Goal: Transaction & Acquisition: Subscribe to service/newsletter

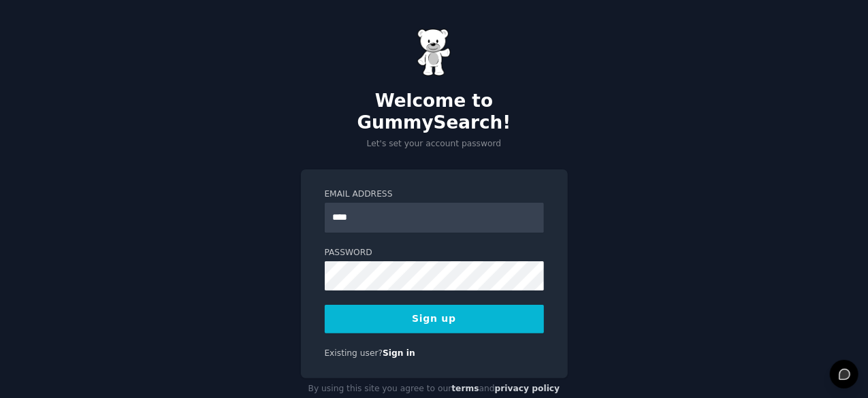
type input "**********"
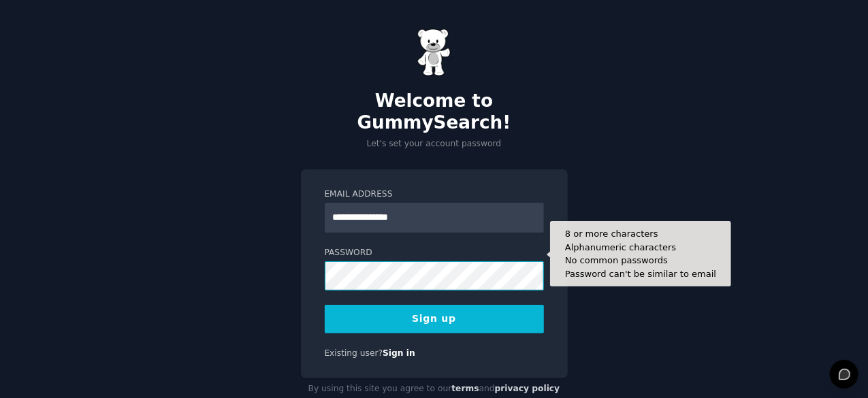
click at [325, 305] on button "Sign up" at bounding box center [434, 319] width 219 height 29
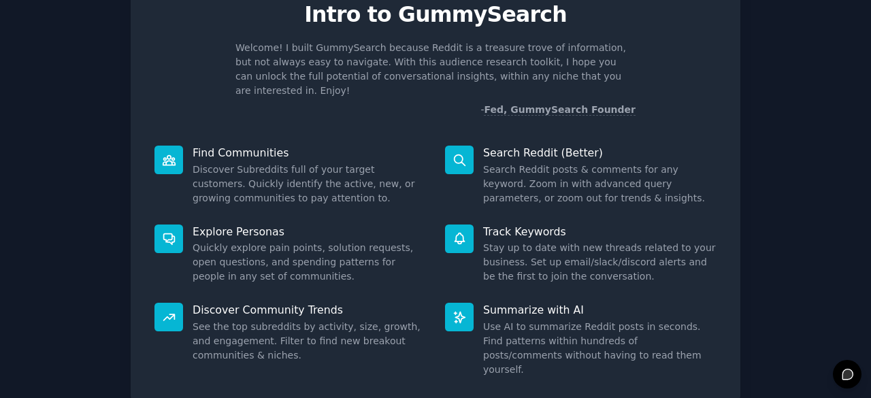
scroll to position [133, 0]
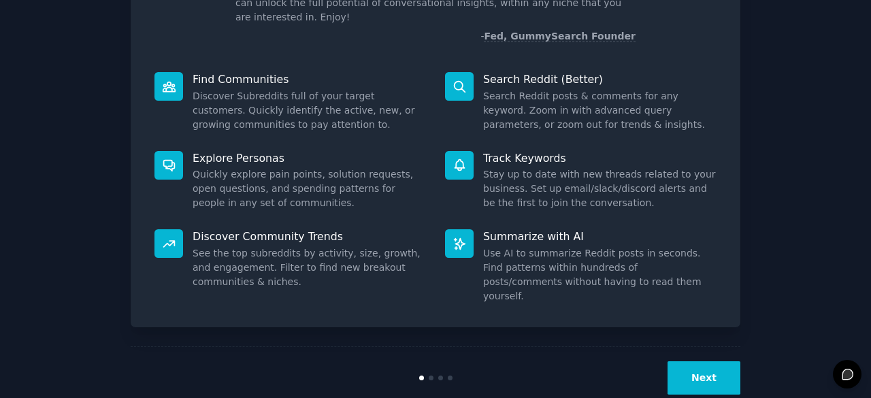
click at [676, 361] on button "Next" at bounding box center [704, 377] width 73 height 33
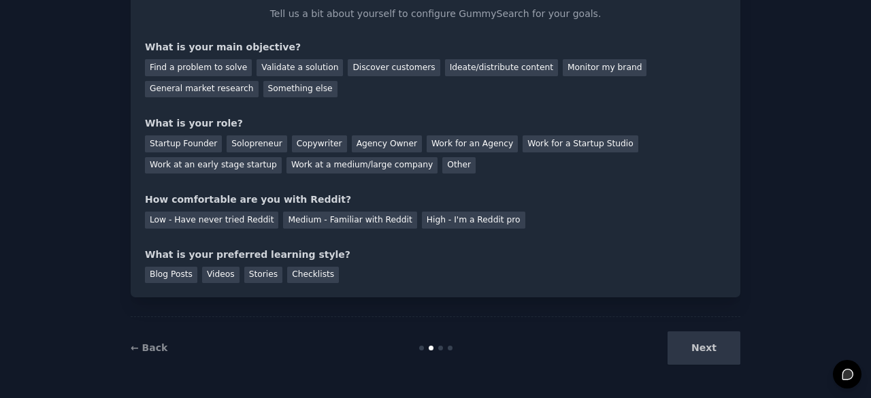
scroll to position [88, 0]
click at [676, 346] on div "Next" at bounding box center [638, 348] width 203 height 33
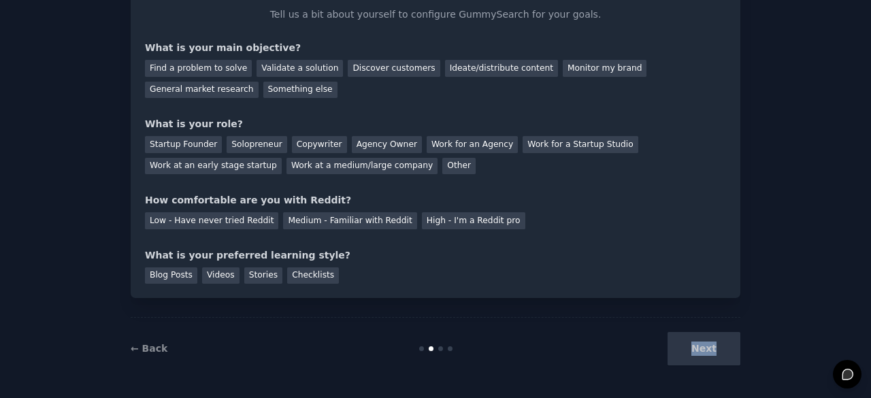
click at [676, 346] on div "Next" at bounding box center [638, 348] width 203 height 33
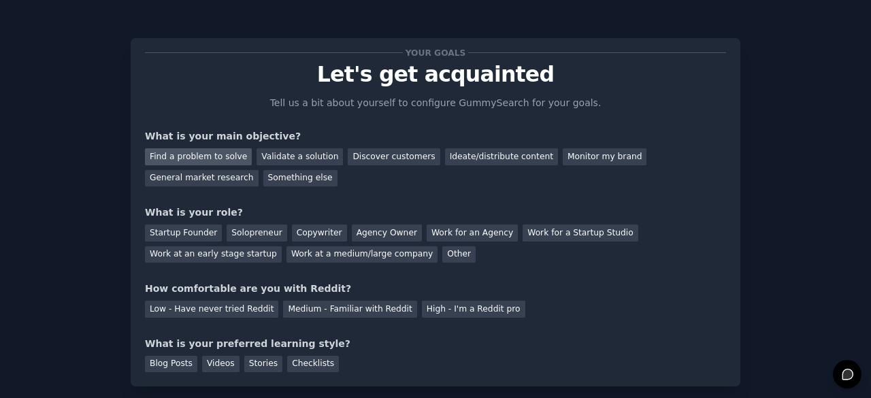
click at [230, 156] on div "Find a problem to solve" at bounding box center [198, 156] width 107 height 17
click at [263, 158] on div "Validate a solution" at bounding box center [300, 156] width 86 height 17
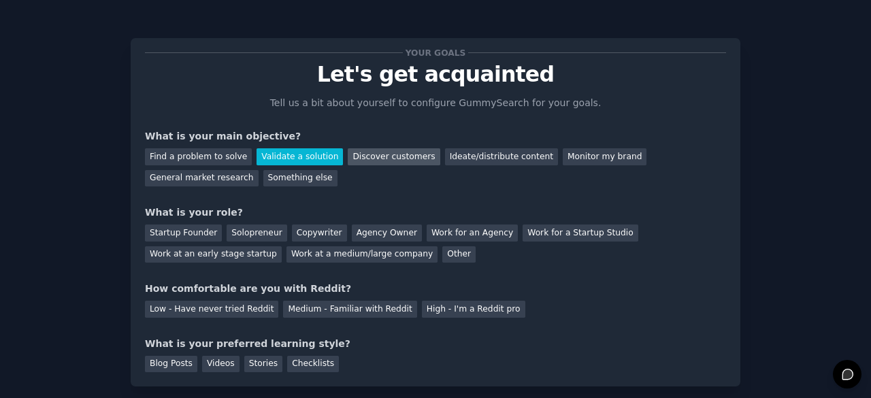
click at [364, 152] on div "Discover customers" at bounding box center [394, 156] width 92 height 17
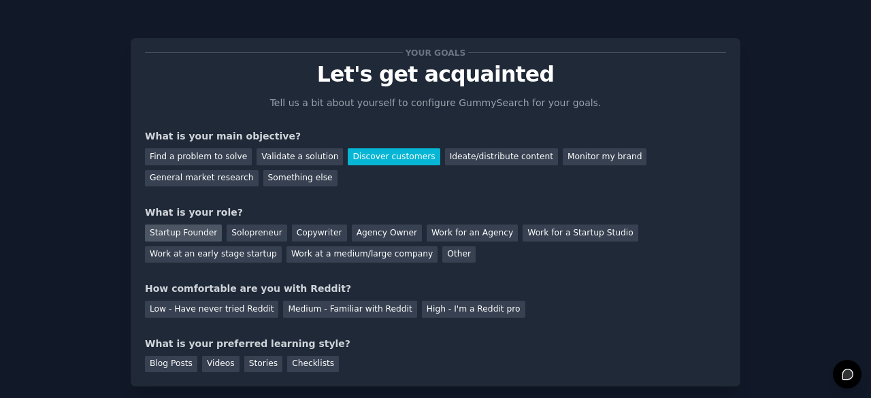
click at [197, 233] on div "Startup Founder" at bounding box center [183, 233] width 77 height 17
click at [283, 305] on div "Medium - Familiar with Reddit" at bounding box center [349, 309] width 133 height 17
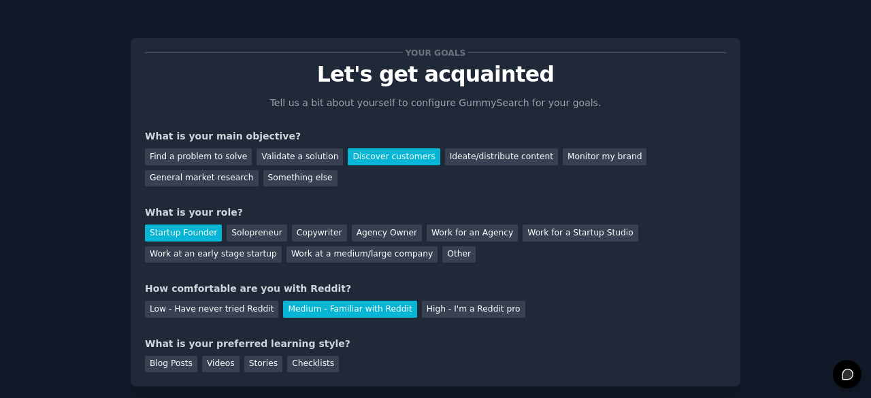
scroll to position [88, 0]
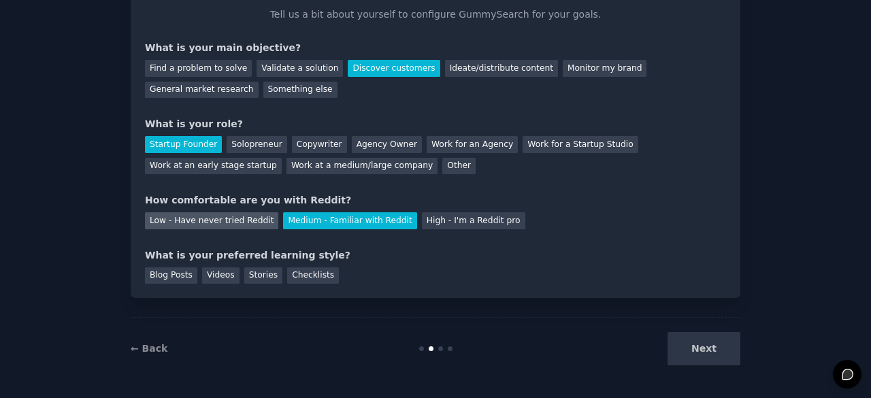
click at [225, 224] on div "Low - Have never tried Reddit" at bounding box center [211, 220] width 133 height 17
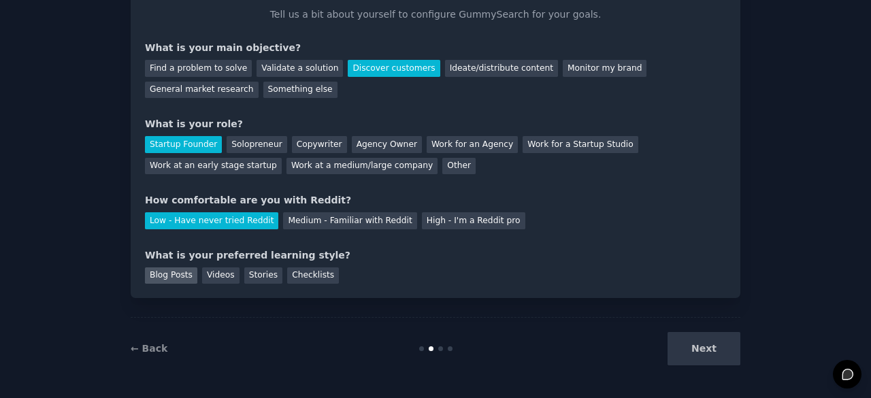
click at [181, 278] on div "Blog Posts" at bounding box center [171, 275] width 52 height 17
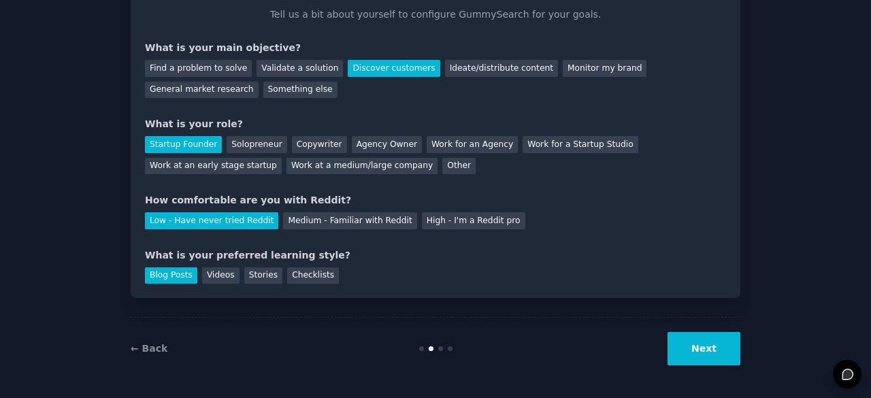
click at [682, 334] on button "Next" at bounding box center [704, 348] width 73 height 33
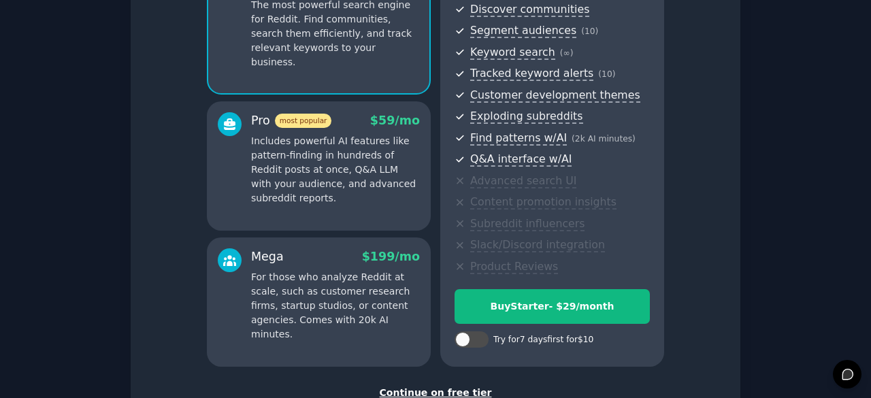
scroll to position [253, 0]
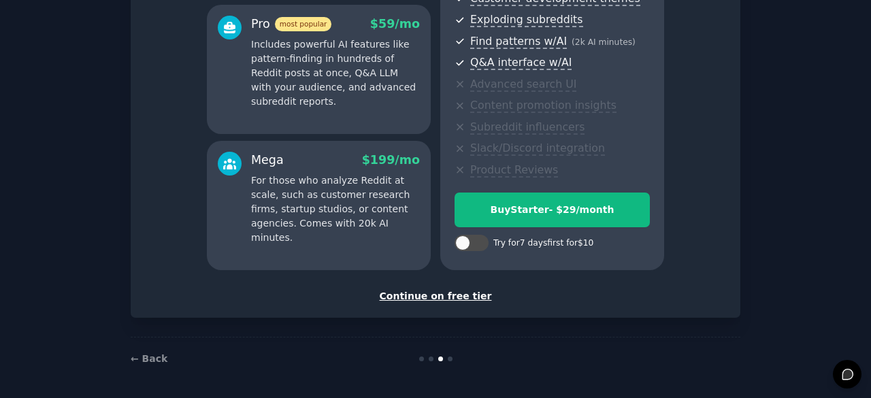
click at [446, 299] on div "Continue on free tier" at bounding box center [435, 296] width 581 height 14
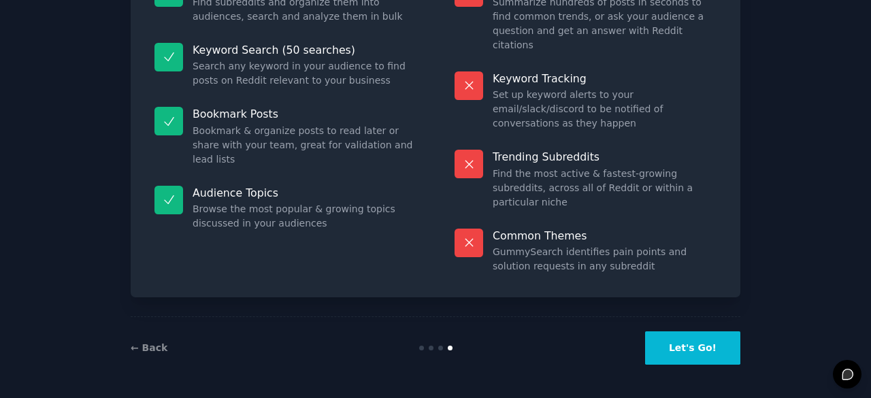
scroll to position [131, 0]
